Goal: Obtain resource: Download file/media

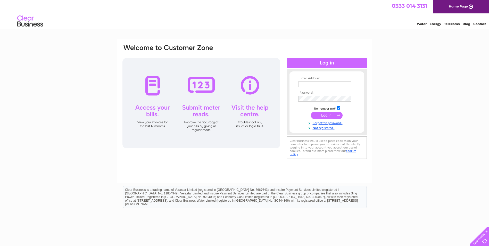
click at [325, 86] on input "text" at bounding box center [324, 85] width 53 height 6
type input "[PERSON_NAME][EMAIL_ADDRESS][DOMAIN_NAME]"
click at [311, 112] on input "submit" at bounding box center [327, 115] width 32 height 7
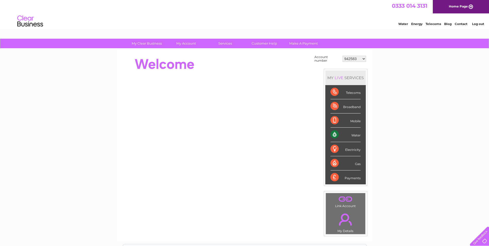
click at [365, 60] on select "942583 967945 968900 986307 996075 1127855 1135018 1144492 1153825 3025594 3030…" at bounding box center [354, 59] width 23 height 6
click at [343, 56] on select "942583 967945 968900 986307 996075 1127855 1135018 1144492 1153825 3025594 3030…" at bounding box center [354, 59] width 23 height 6
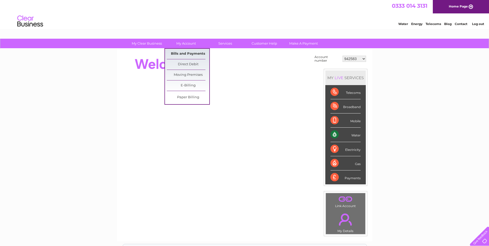
click at [192, 53] on link "Bills and Payments" at bounding box center [188, 54] width 43 height 10
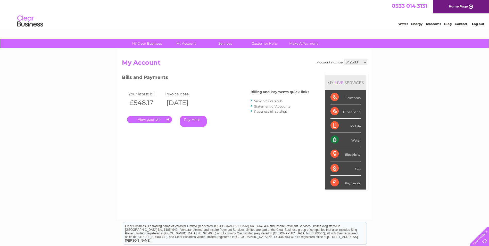
click at [149, 119] on link "." at bounding box center [149, 119] width 45 height 7
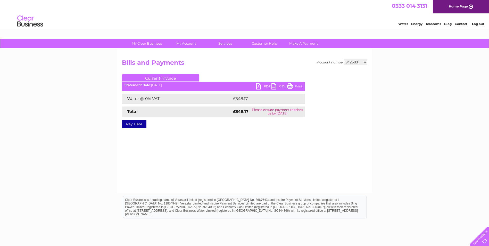
click at [267, 85] on link "PDF" at bounding box center [263, 86] width 15 height 7
click at [365, 62] on select "942583 967945 968900 986307 996075 1127855 1135018 1144492 1153825 3025594 3030…" at bounding box center [355, 62] width 23 height 6
select select "967945"
click at [344, 59] on select "942583 967945 968900 986307 996075 1127855 1135018 1144492 1153825 3025594 3030…" at bounding box center [355, 62] width 23 height 6
click at [365, 63] on select "942583 967945 968900 986307 996075 1127855 1135018 1144492 1153825 3025594 3030…" at bounding box center [355, 62] width 23 height 6
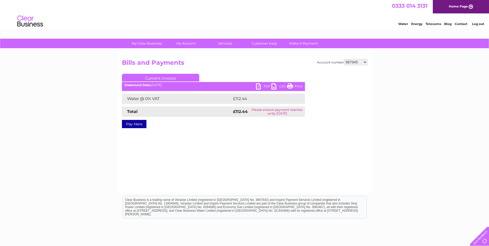
click at [365, 63] on select "942583 967945 968900 986307 996075 1127855 1135018 1144492 1153825 3025594 3030…" at bounding box center [355, 62] width 23 height 6
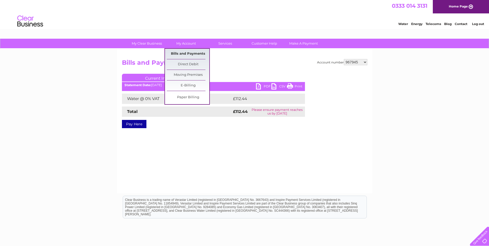
click at [188, 53] on link "Bills and Payments" at bounding box center [188, 54] width 43 height 10
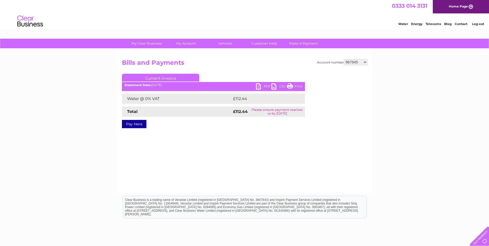
click at [258, 85] on link "PDF" at bounding box center [263, 86] width 15 height 7
click at [366, 61] on select "942583 967945 968900 986307 996075 1127855 1135018 1144492 1153825 3025594 3030…" at bounding box center [355, 62] width 23 height 6
select select "968900"
click at [344, 59] on select "942583 967945 968900 986307 996075 1127855 1135018 1144492 1153825 3025594 3030…" at bounding box center [355, 62] width 23 height 6
click at [259, 86] on link "PDF" at bounding box center [263, 86] width 15 height 7
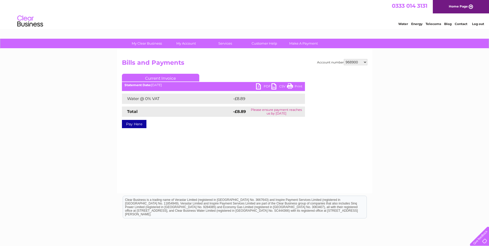
click at [366, 62] on select "942583 967945 968900 986307 996075 1127855 1135018 1144492 1153825 3025594 3030…" at bounding box center [355, 62] width 23 height 6
select select "986307"
click at [344, 59] on select "942583 967945 968900 986307 996075 1127855 1135018 1144492 1153825 3025594 3030…" at bounding box center [355, 62] width 23 height 6
click at [258, 86] on link "PDF" at bounding box center [263, 86] width 15 height 7
click at [365, 62] on select "942583 967945 968900 986307 996075 1127855 1135018 1144492 1153825 3025594 3030…" at bounding box center [355, 62] width 23 height 6
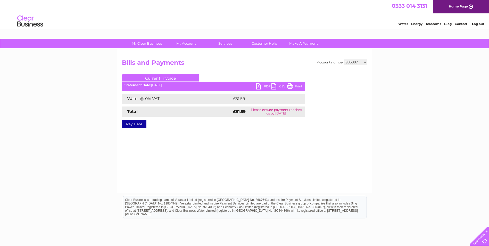
select select "996075"
click at [344, 59] on select "942583 967945 968900 986307 996075 1127855 1135018 1144492 1153825 3025594 3030…" at bounding box center [355, 62] width 23 height 6
click at [258, 85] on link "PDF" at bounding box center [263, 86] width 15 height 7
click at [365, 62] on select "942583 967945 968900 986307 996075 1127855 1135018 1144492 1153825 3025594 3030…" at bounding box center [355, 62] width 23 height 6
select select "1127855"
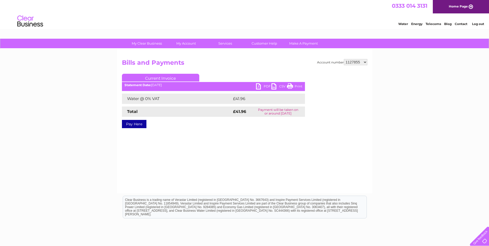
click at [344, 59] on select "942583 967945 968900 986307 996075 1127855 1135018 1144492 1153825 3025594 3030…" at bounding box center [355, 62] width 23 height 6
click at [261, 85] on link "PDF" at bounding box center [263, 86] width 15 height 7
click at [365, 62] on select "942583 967945 968900 986307 996075 1127855 1135018 1144492 1153825 3025594 3030…" at bounding box center [355, 62] width 23 height 6
select select "1135018"
click at [344, 59] on select "942583 967945 968900 986307 996075 1127855 1135018 1144492 1153825 3025594 3030…" at bounding box center [355, 62] width 23 height 6
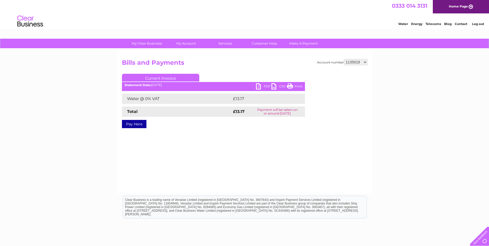
click at [258, 85] on link "PDF" at bounding box center [263, 86] width 15 height 7
click at [366, 64] on select "942583 967945 968900 986307 996075 1127855 1135018 1144492 1153825 3025594 3030…" at bounding box center [355, 62] width 23 height 6
select select "1144492"
click at [344, 59] on select "942583 967945 968900 986307 996075 1127855 1135018 1144492 1153825 3025594 3030…" at bounding box center [355, 62] width 23 height 6
click at [259, 85] on link "PDF" at bounding box center [263, 86] width 15 height 7
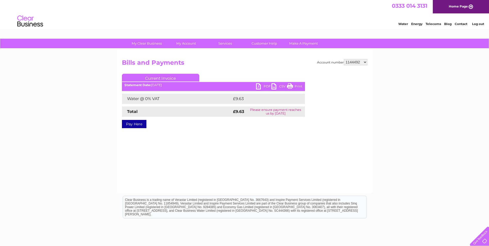
click at [366, 63] on select "942583 967945 968900 986307 996075 1127855 1135018 1144492 1153825 3025594 3030…" at bounding box center [355, 62] width 23 height 6
select select "1153825"
click at [344, 59] on select "942583 967945 968900 986307 996075 1127855 1135018 1144492 1153825 3025594 3030…" at bounding box center [355, 62] width 23 height 6
click at [259, 86] on link "PDF" at bounding box center [263, 86] width 15 height 7
click at [366, 61] on select "942583 967945 968900 986307 996075 1127855 1135018 1144492 1153825 3025594 3030…" at bounding box center [355, 62] width 23 height 6
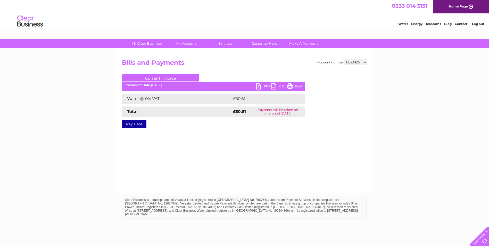
select select "3025594"
click at [344, 59] on select "942583 967945 968900 986307 996075 1127855 1135018 1144492 1153825 3025594 3030…" at bounding box center [355, 62] width 23 height 6
click at [258, 86] on link "PDF" at bounding box center [263, 86] width 15 height 7
click at [364, 62] on select "942583 967945 968900 986307 996075 1127855 1135018 1144492 1153825 3025594 3030…" at bounding box center [355, 62] width 23 height 6
select select "30308917"
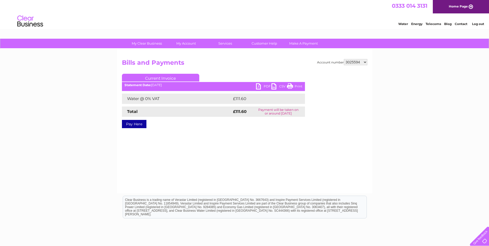
click at [344, 59] on select "942583 967945 968900 986307 996075 1127855 1135018 1144492 1153825 3025594 3030…" at bounding box center [355, 62] width 23 height 6
click at [258, 85] on link "PDF" at bounding box center [263, 86] width 15 height 7
click at [364, 60] on select "942583 967945 968900 986307 996075 1127855 1135018 1144492 1153825 3025594 3030…" at bounding box center [355, 62] width 23 height 6
select select "30322203"
click at [344, 59] on select "942583 967945 968900 986307 996075 1127855 1135018 1144492 1153825 3025594 3030…" at bounding box center [355, 62] width 23 height 6
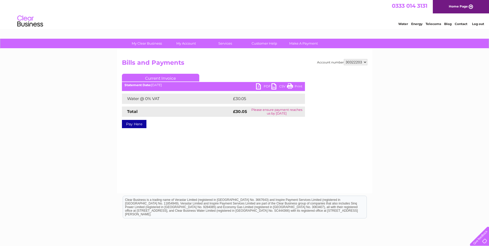
click at [259, 85] on link "PDF" at bounding box center [263, 86] width 15 height 7
click at [365, 60] on select "942583 967945 968900 986307 996075 1127855 1135018 1144492 1153825 3025594 3030…" at bounding box center [355, 62] width 23 height 6
select select "30323271"
click at [344, 59] on select "942583 967945 968900 986307 996075 1127855 1135018 1144492 1153825 3025594 3030…" at bounding box center [355, 62] width 23 height 6
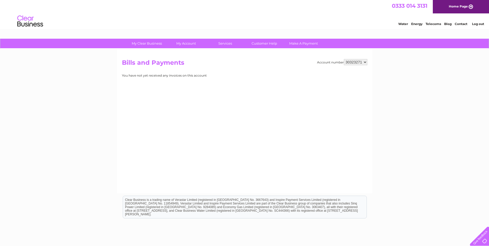
click at [365, 62] on select "942583 967945 968900 986307 996075 1127855 1135018 1144492 1153825 3025594 3030…" at bounding box center [355, 62] width 23 height 6
select select "942583"
click at [344, 59] on select "942583 967945 968900 986307 996075 1127855 1135018 1144492 1153825 3025594 3030…" at bounding box center [355, 62] width 23 height 6
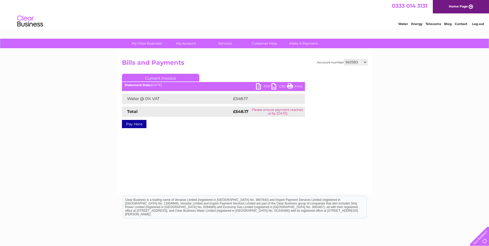
click at [258, 85] on link "PDF" at bounding box center [263, 86] width 15 height 7
click at [476, 24] on link "Log out" at bounding box center [478, 24] width 12 height 4
